Goal: Task Accomplishment & Management: Complete application form

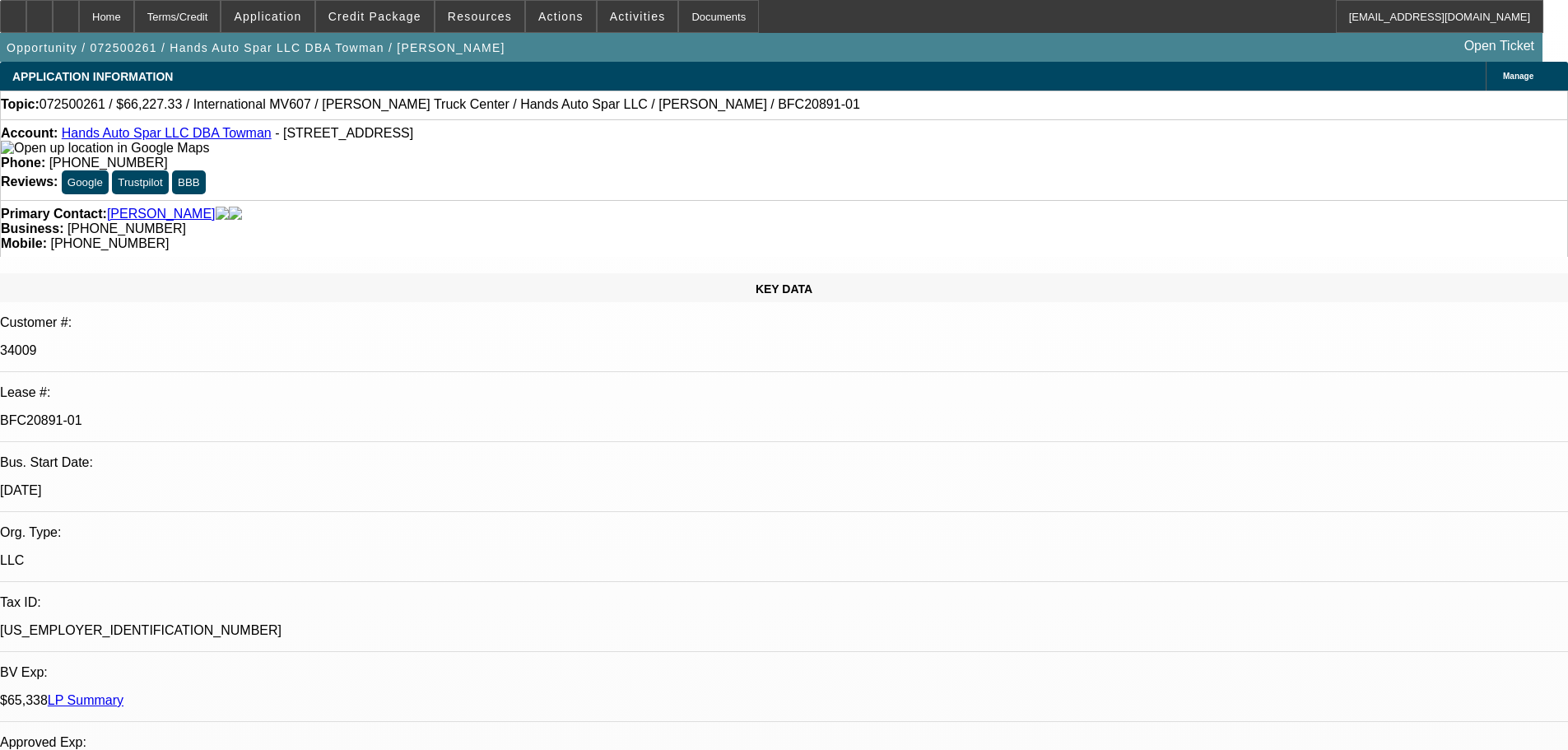
select select "0.15"
select select "2"
select select "0"
select select "6"
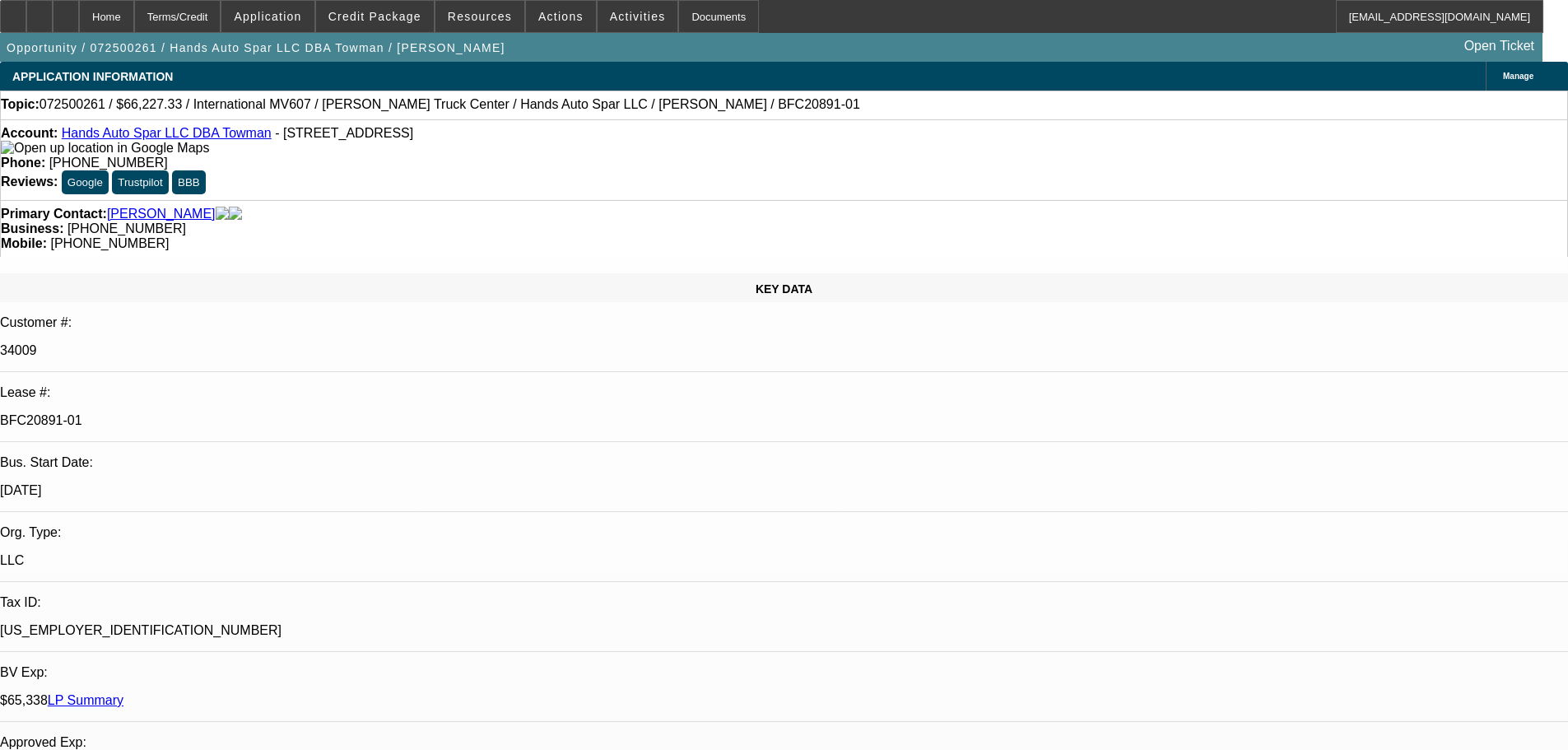
select select "0.15"
select select "2"
select select "0.1"
select select "4"
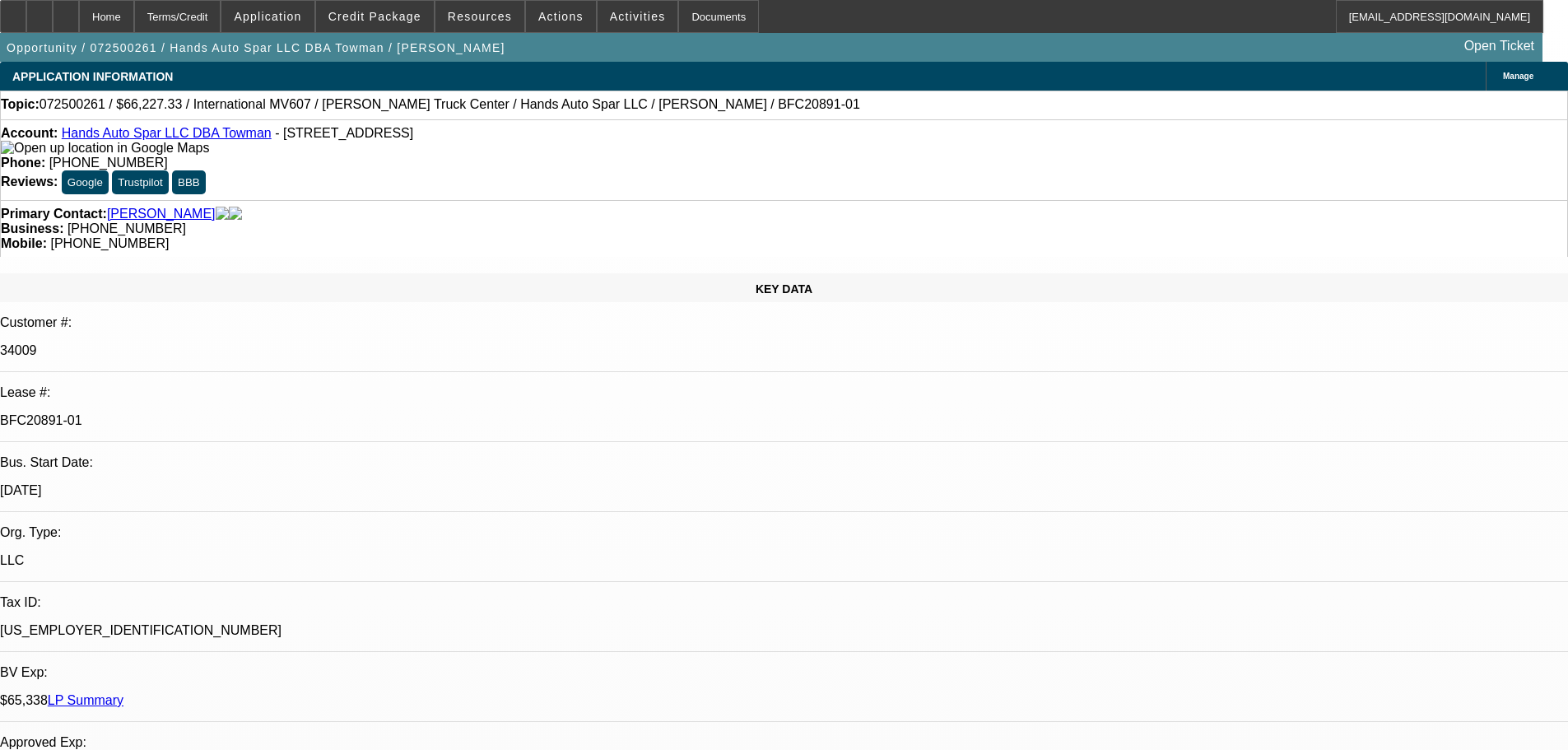
select select "0.15"
select select "2"
select select "0.1"
select select "4"
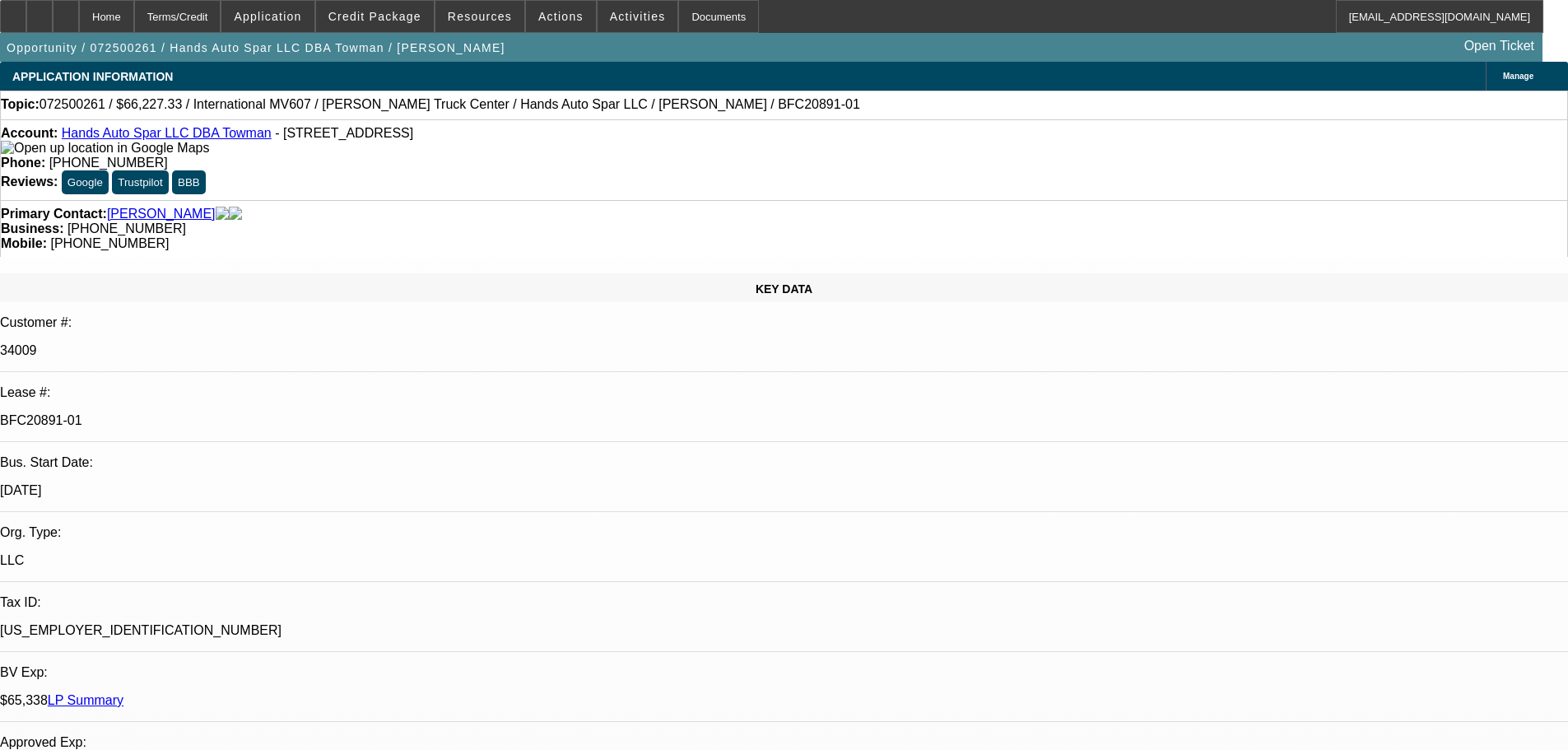
select select "0.15"
select select "2"
select select "0.1"
select select "4"
